Goal: Task Accomplishment & Management: Manage account settings

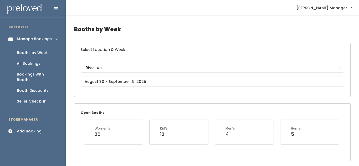
click at [34, 39] on div "Manage Bookings" at bounding box center [34, 39] width 35 height 6
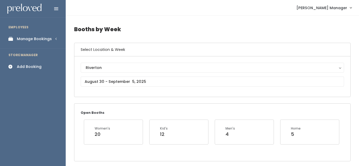
click at [34, 39] on div "Manage Bookings" at bounding box center [34, 39] width 35 height 6
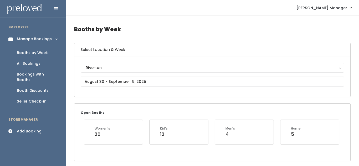
click at [33, 53] on div "Booths by Week" at bounding box center [32, 53] width 31 height 6
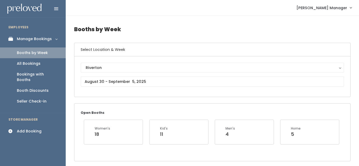
click at [56, 40] on link "Manage Bookings" at bounding box center [33, 39] width 66 height 12
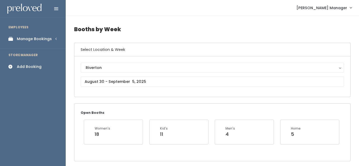
click at [56, 40] on link "Manage Bookings" at bounding box center [33, 39] width 66 height 12
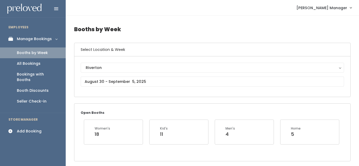
click at [32, 88] on div "Booth Discounts" at bounding box center [33, 91] width 32 height 6
